Goal: Information Seeking & Learning: Check status

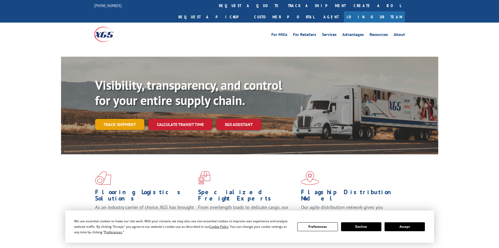
click at [125, 119] on link "Track shipment" at bounding box center [119, 124] width 49 height 11
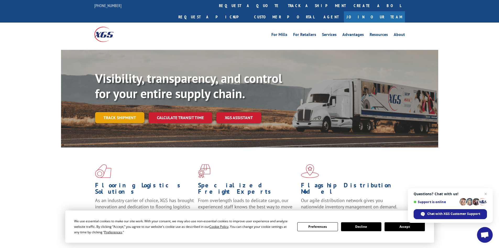
click at [121, 112] on link "Track shipment" at bounding box center [119, 117] width 49 height 11
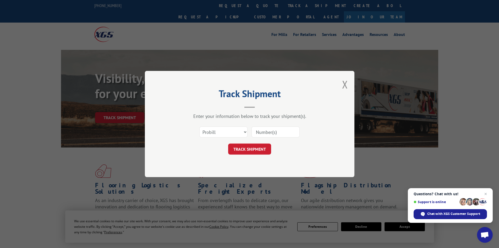
click at [262, 133] on input at bounding box center [276, 131] width 48 height 11
type input "2878871"
click at [239, 149] on button "TRACK SHIPMENT" at bounding box center [249, 148] width 43 height 11
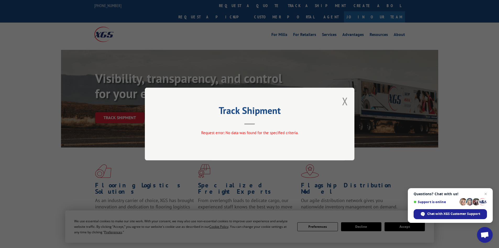
click at [262, 126] on div "Track Shipment Request error: No data was found for the specified criteria." at bounding box center [250, 124] width 210 height 73
click at [345, 103] on button "Close modal" at bounding box center [345, 101] width 6 height 14
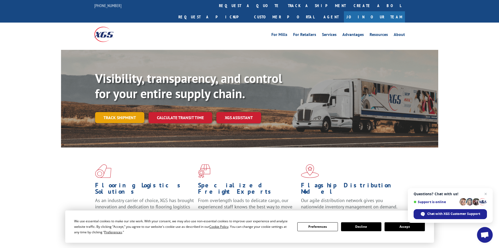
click at [109, 112] on link "Track shipment" at bounding box center [119, 117] width 49 height 11
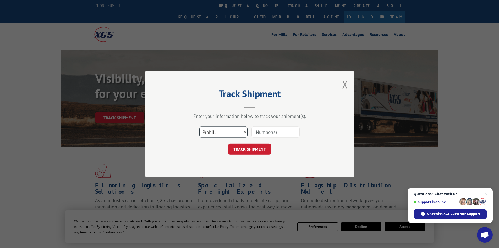
click at [226, 131] on select "Select category... Probill BOL PO" at bounding box center [224, 131] width 48 height 11
select select "bol"
click at [200, 126] on select "Select category... Probill BOL PO" at bounding box center [224, 131] width 48 height 11
click at [273, 135] on input at bounding box center [276, 131] width 48 height 11
type input "2878871"
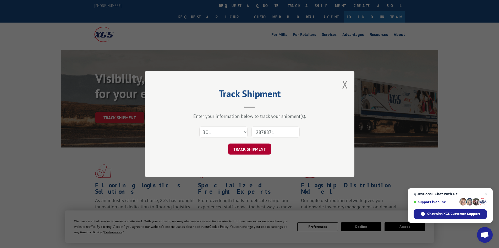
click at [250, 149] on button "TRACK SHIPMENT" at bounding box center [249, 148] width 43 height 11
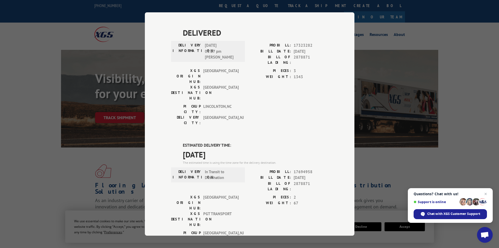
scroll to position [157, 0]
